Goal: Check status: Check status

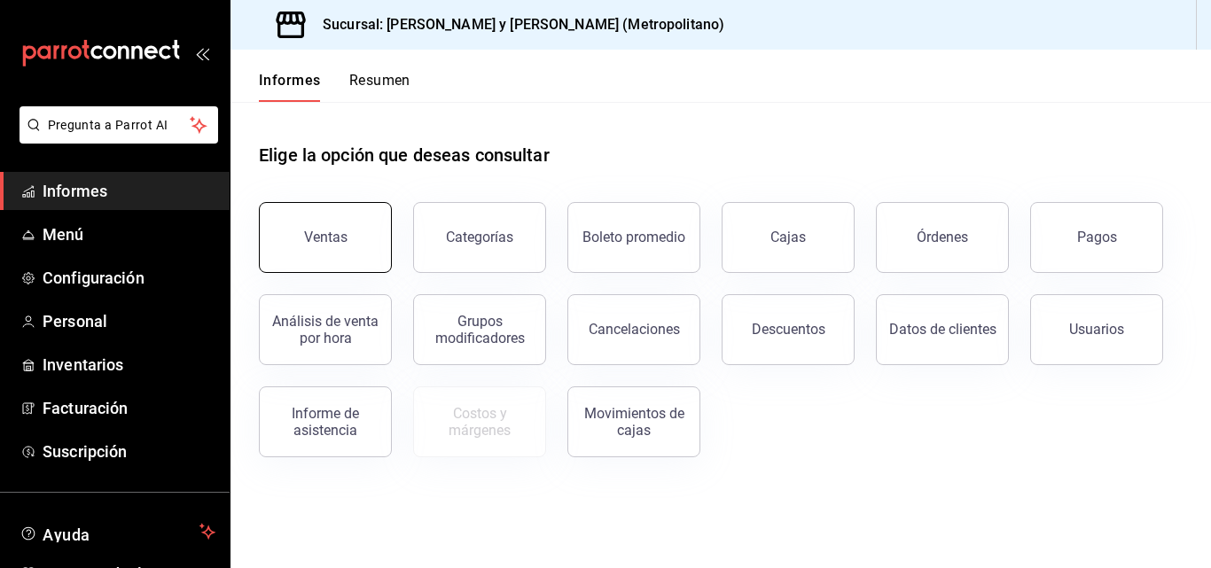
click at [343, 247] on button "Ventas" at bounding box center [325, 237] width 133 height 71
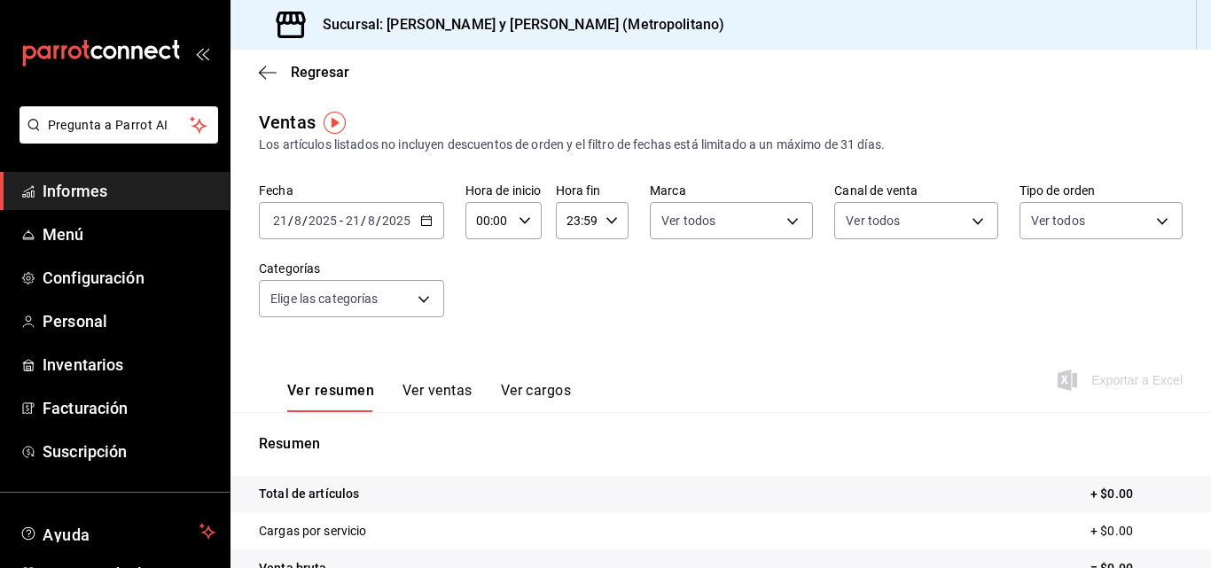
click at [425, 227] on div "[DATE] [DATE] - [DATE] [DATE]" at bounding box center [351, 220] width 185 height 37
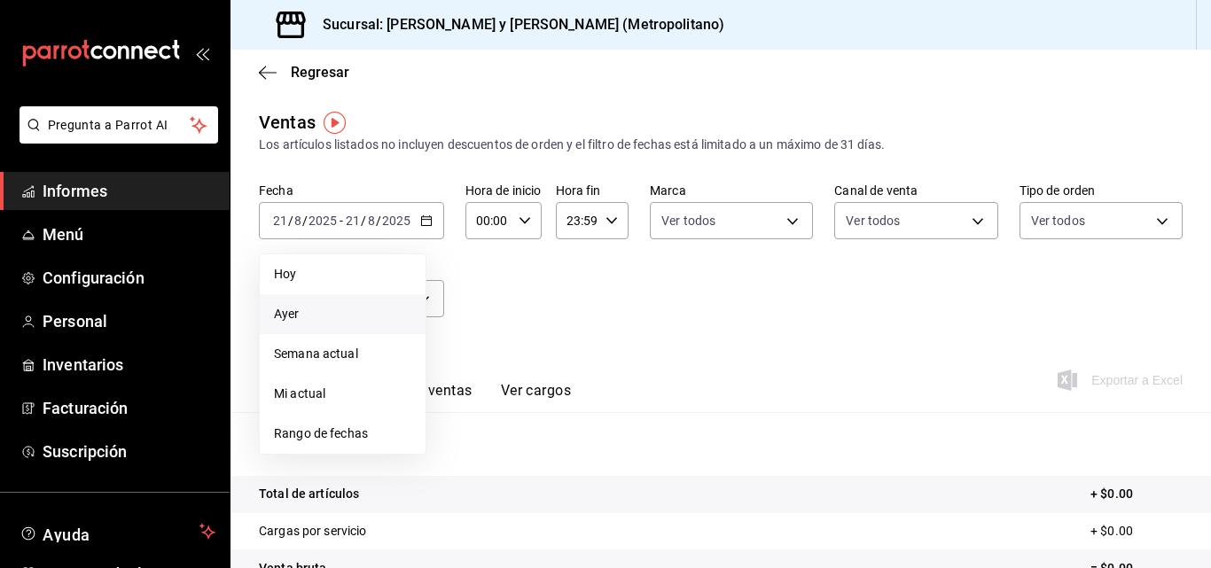
click at [375, 322] on span "Ayer" at bounding box center [342, 314] width 137 height 19
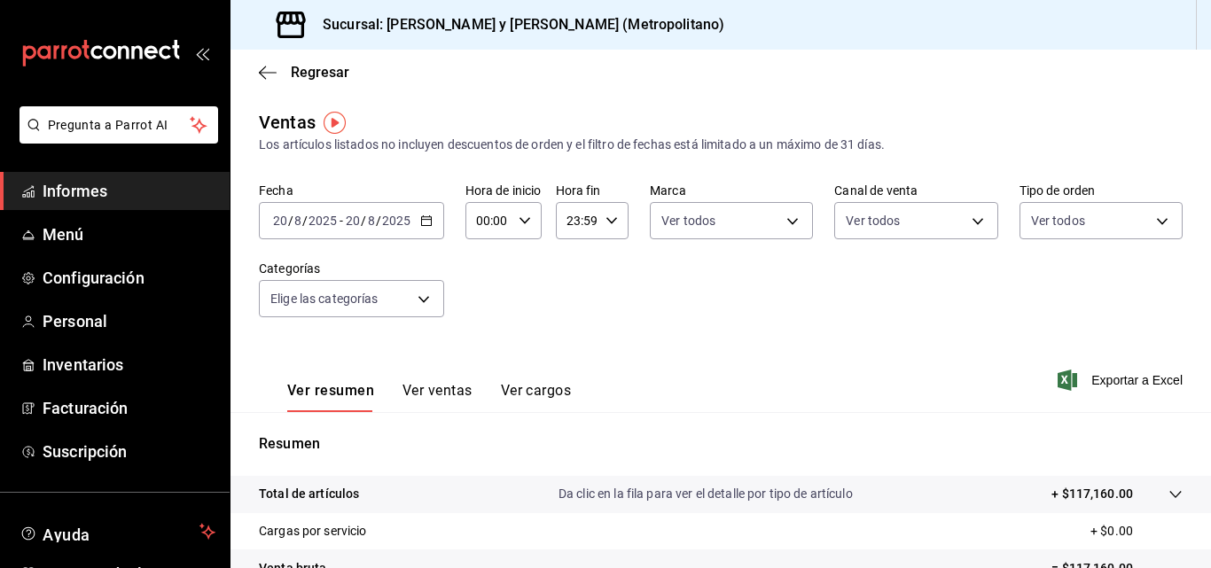
scroll to position [89, 0]
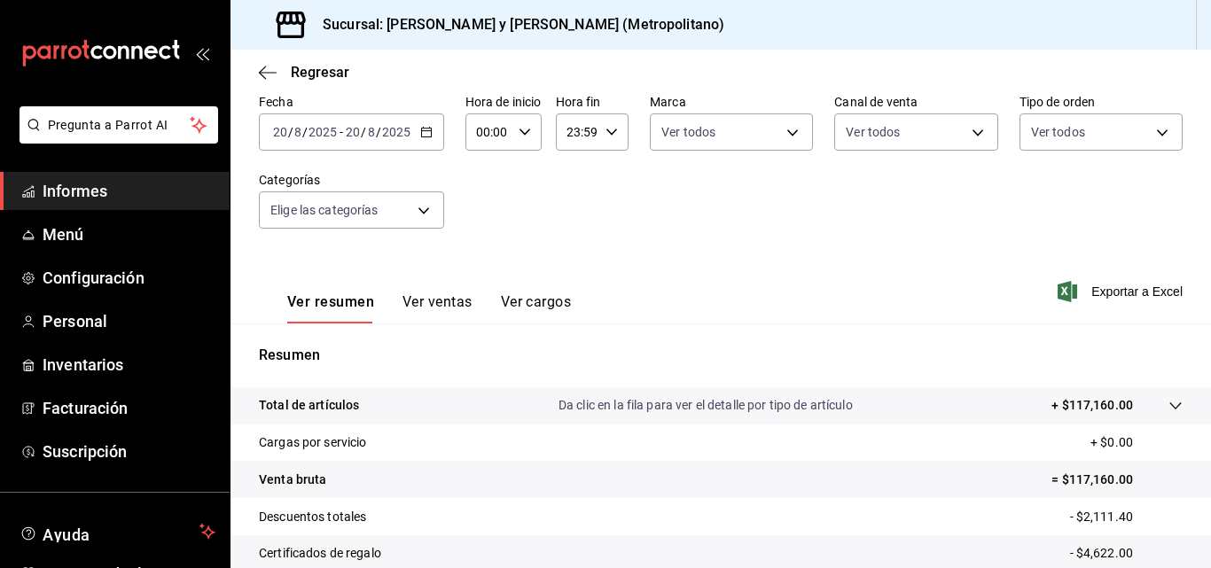
click at [1152, 405] on div at bounding box center [1158, 405] width 50 height 19
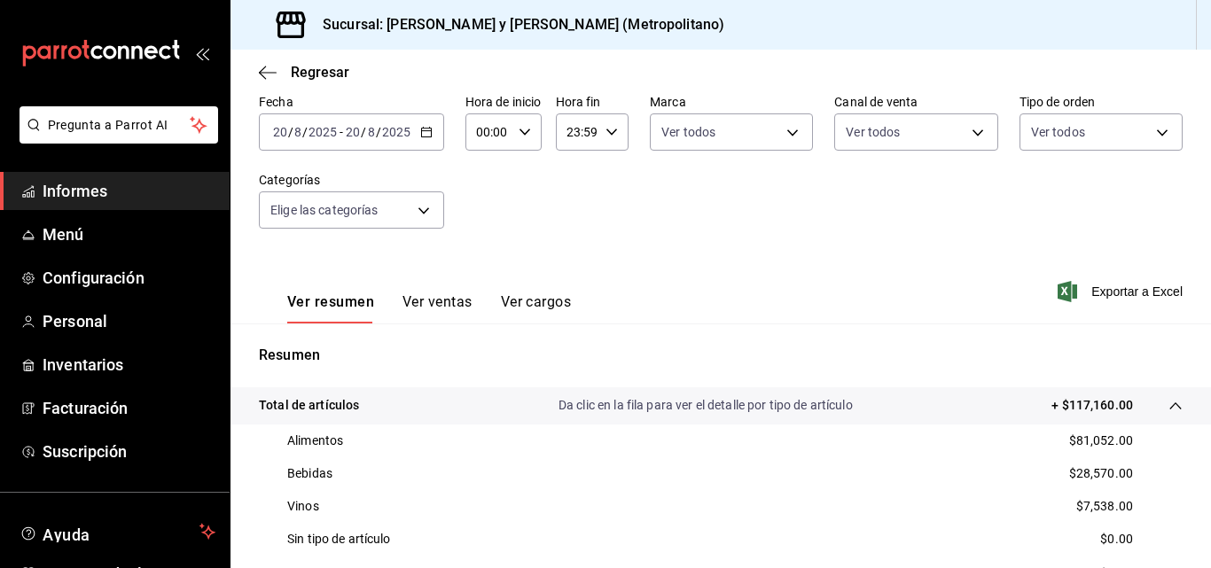
scroll to position [177, 0]
